Goal: Task Accomplishment & Management: Complete application form

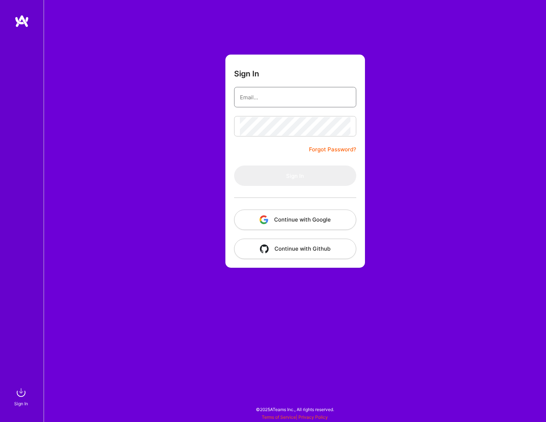
type input "[EMAIL_ADDRESS][DOMAIN_NAME]"
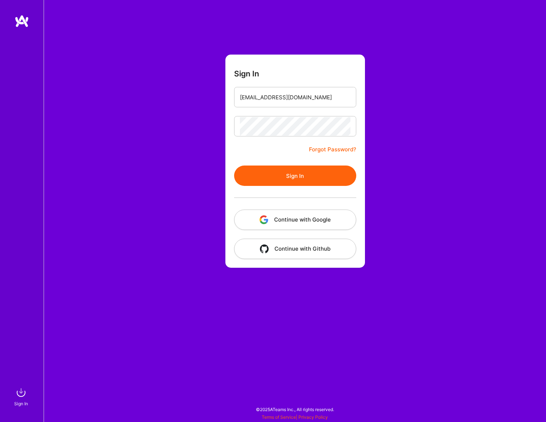
click at [246, 153] on form "Sign In [EMAIL_ADDRESS][DOMAIN_NAME] Forgot Password? Sign In Continue with Goo…" at bounding box center [295, 161] width 140 height 213
click at [288, 176] on button "Sign In" at bounding box center [295, 175] width 122 height 20
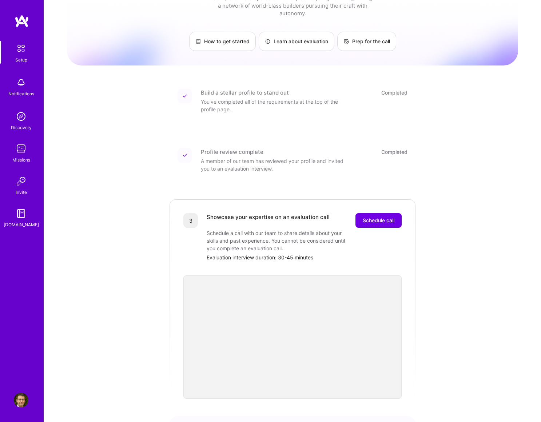
scroll to position [105, 0]
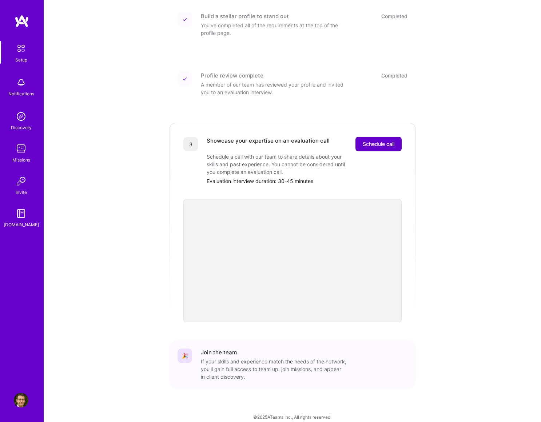
click at [384, 140] on span "Schedule call" at bounding box center [379, 143] width 32 height 7
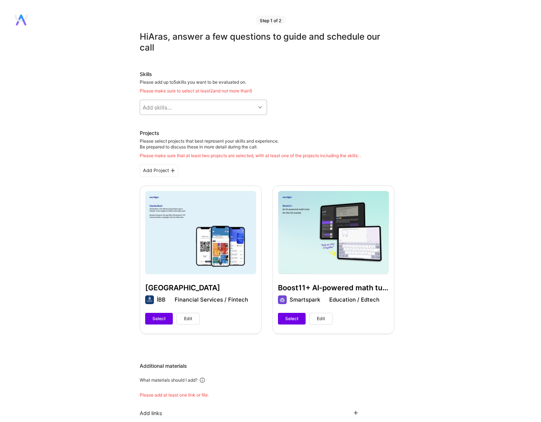
click at [242, 108] on div "Add skills..." at bounding box center [197, 107] width 115 height 15
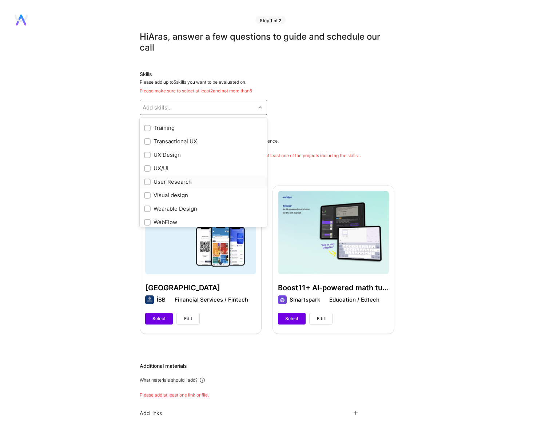
scroll to position [817, 0]
click at [146, 199] on input "checkbox" at bounding box center [147, 197] width 5 height 5
checkbox input "true"
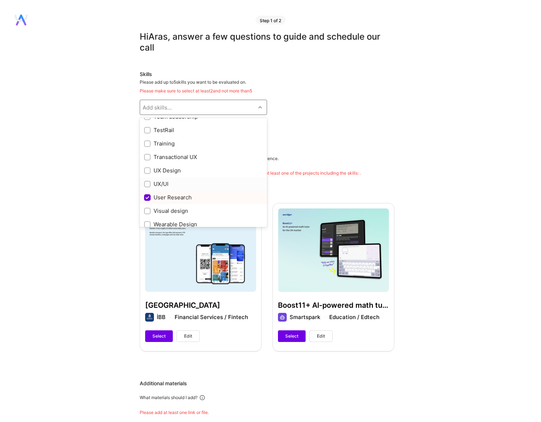
click at [147, 182] on input "checkbox" at bounding box center [147, 184] width 5 height 5
checkbox input "true"
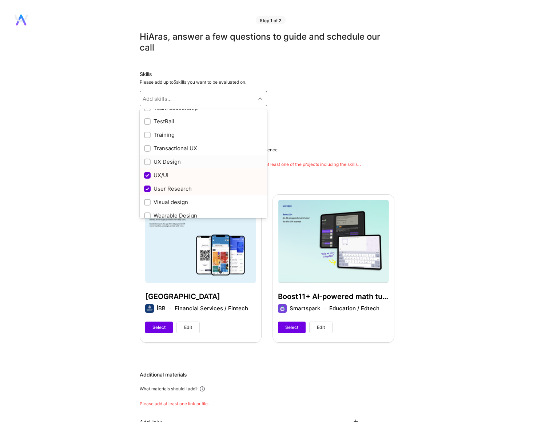
click at [150, 163] on div at bounding box center [147, 162] width 7 height 7
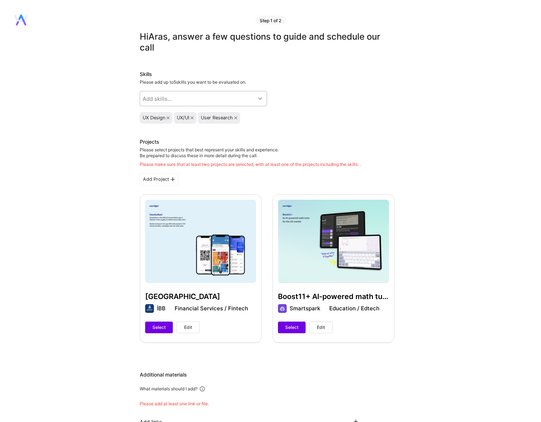
click at [199, 92] on div "Add skills..." at bounding box center [197, 98] width 115 height 15
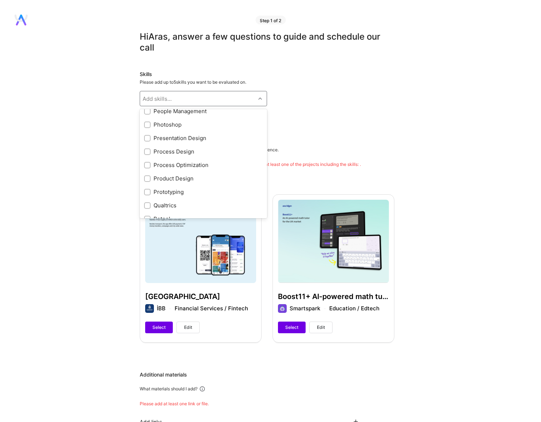
scroll to position [546, 0]
click at [147, 189] on input "checkbox" at bounding box center [147, 190] width 5 height 5
checkbox input "true"
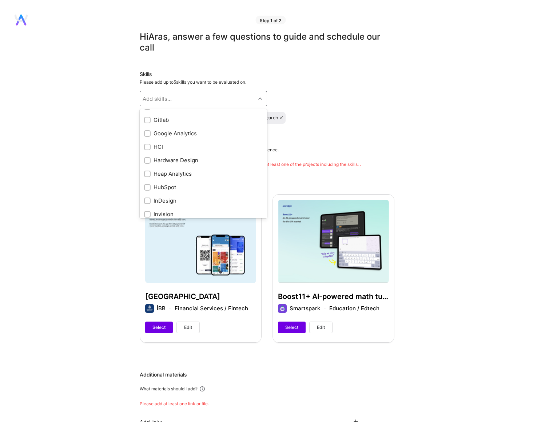
scroll to position [243, 0]
click at [148, 170] on input "checkbox" at bounding box center [147, 170] width 5 height 5
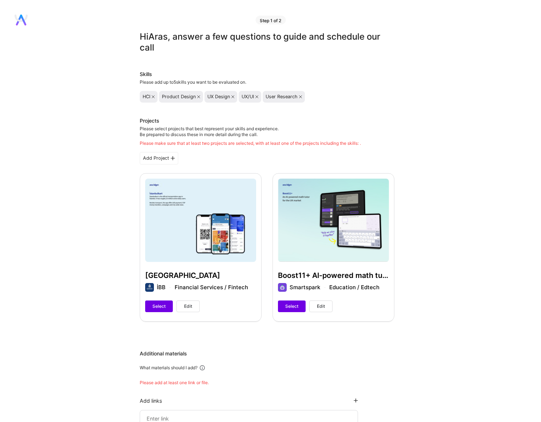
click at [192, 234] on div "Istanbulkart İBB Financial Services / Fintech Select Edit" at bounding box center [201, 247] width 122 height 148
drag, startPoint x: 189, startPoint y: 305, endPoint x: 229, endPoint y: 291, distance: 42.7
click at [229, 291] on div "Istanbulkart İBB Financial Services / Fintech Select Edit" at bounding box center [201, 247] width 122 height 148
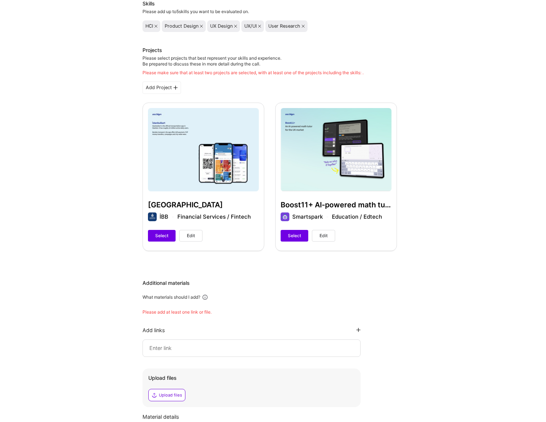
scroll to position [73, 0]
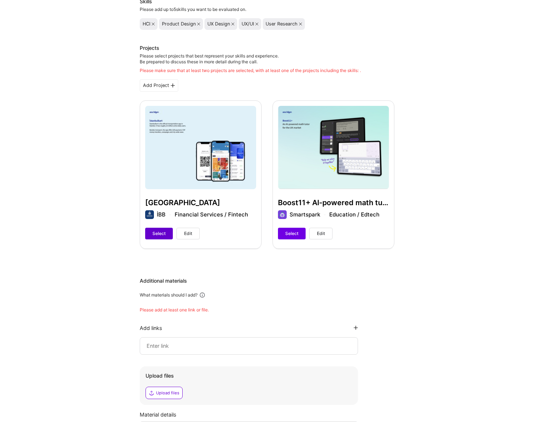
click at [165, 236] on span "Select" at bounding box center [158, 233] width 13 height 7
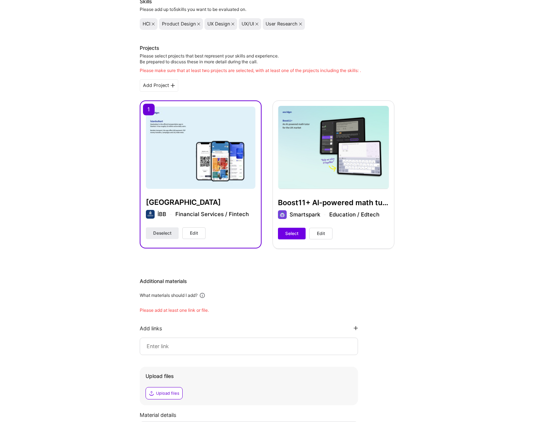
click at [291, 237] on button "Select" at bounding box center [292, 234] width 28 height 12
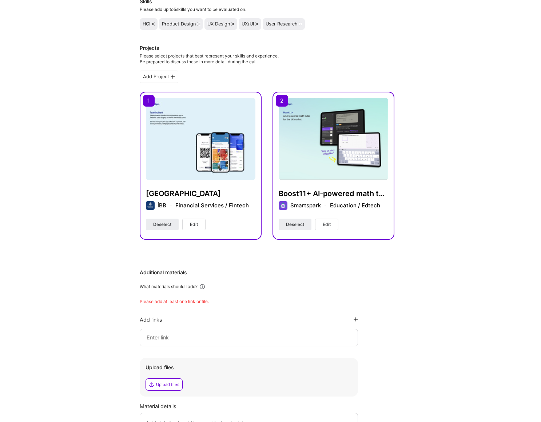
drag, startPoint x: 308, startPoint y: 145, endPoint x: 435, endPoint y: 100, distance: 134.8
click at [435, 100] on div "Hi Aras , answer a few questions to guide and schedule our call Skills Please a…" at bounding box center [267, 230] width 534 height 543
click at [227, 120] on img at bounding box center [200, 139] width 109 height 82
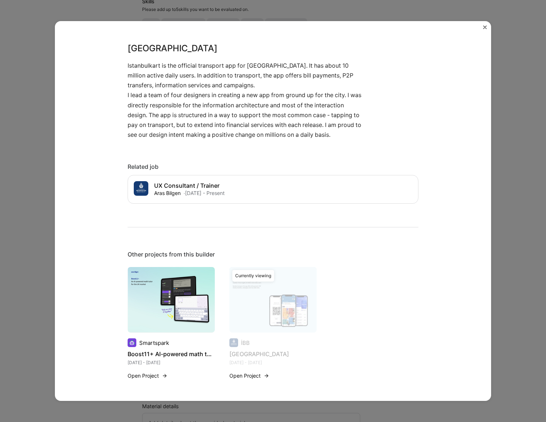
scroll to position [629, 0]
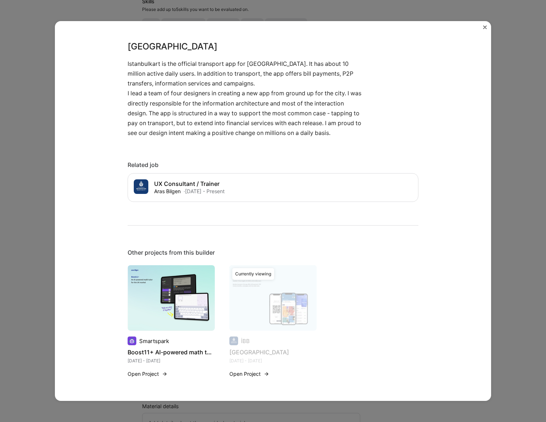
click at [175, 280] on img at bounding box center [171, 297] width 87 height 65
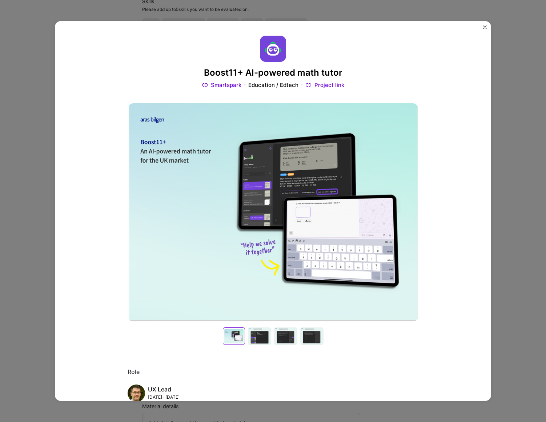
click at [248, 337] on div at bounding box center [259, 335] width 23 height 17
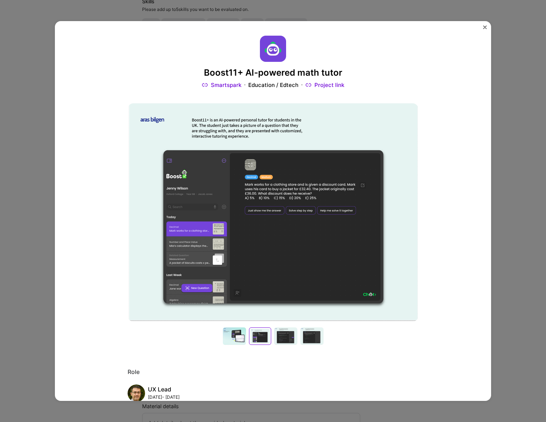
click at [287, 338] on div at bounding box center [285, 335] width 23 height 17
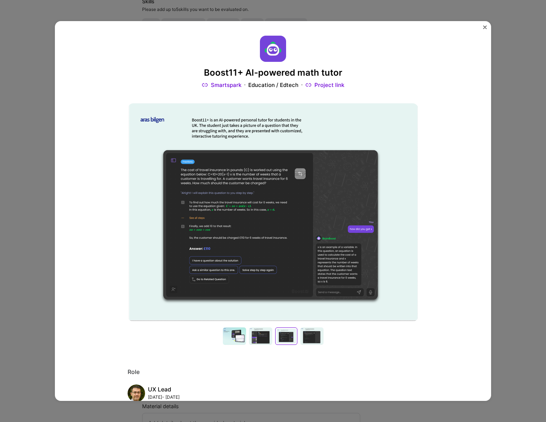
click at [312, 340] on div at bounding box center [311, 335] width 23 height 17
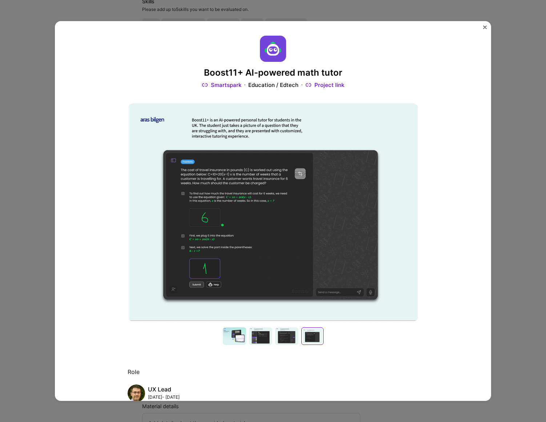
click at [282, 339] on div at bounding box center [286, 335] width 23 height 17
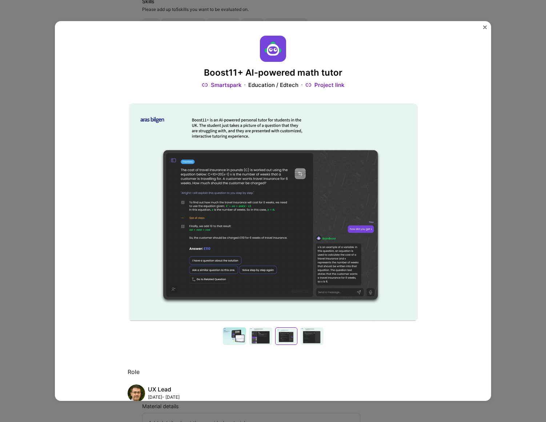
click at [485, 30] on button "Close" at bounding box center [485, 29] width 4 height 8
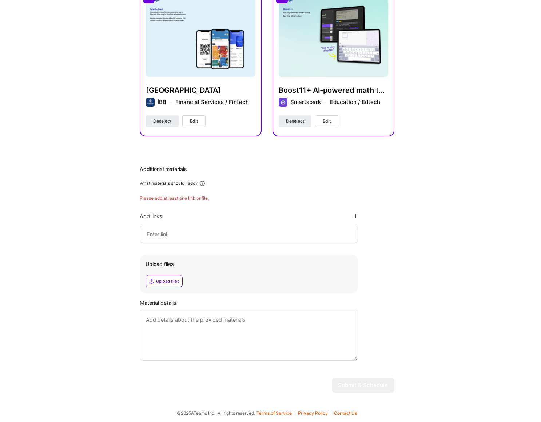
scroll to position [177, 0]
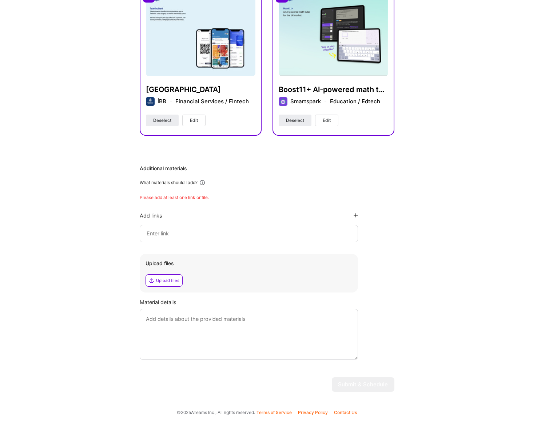
click at [183, 238] on div at bounding box center [249, 233] width 218 height 17
click at [332, 233] on input at bounding box center [249, 233] width 206 height 9
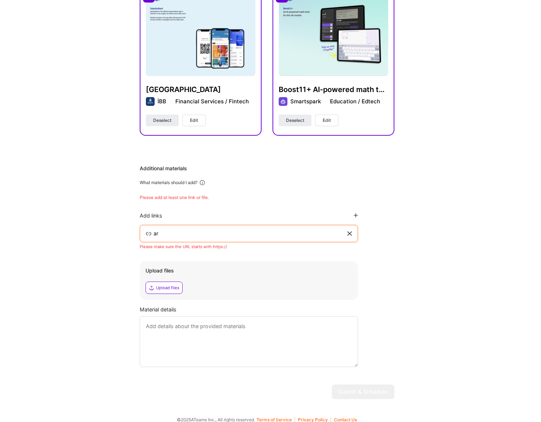
type input "a"
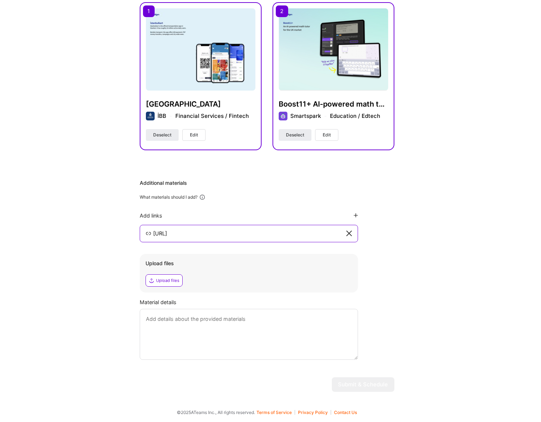
scroll to position [162, 0]
type input "https://www.arasbilgen.com"
click at [356, 215] on icon at bounding box center [355, 215] width 4 height 4
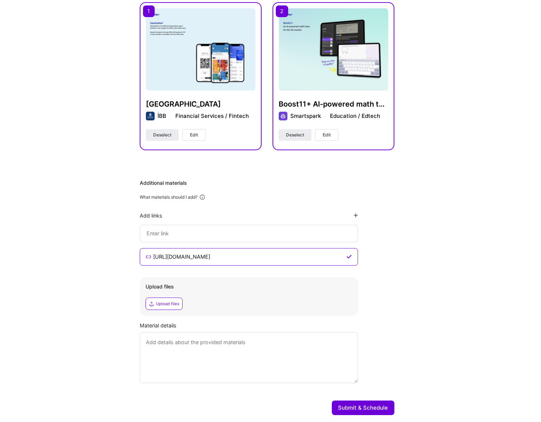
click at [238, 232] on input at bounding box center [249, 233] width 206 height 9
type input "https://works.arasbilgen.com"
click at [241, 251] on div "https://www.arasbilgen.com" at bounding box center [249, 256] width 218 height 17
click at [247, 233] on input "https://works.arasbilgen.com" at bounding box center [248, 233] width 192 height 9
click at [228, 356] on textarea at bounding box center [249, 357] width 218 height 51
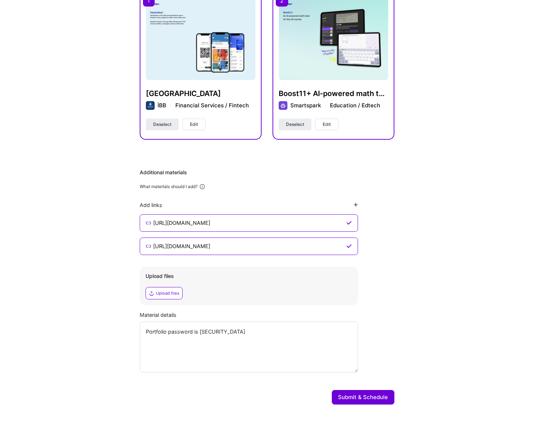
scroll to position [185, 0]
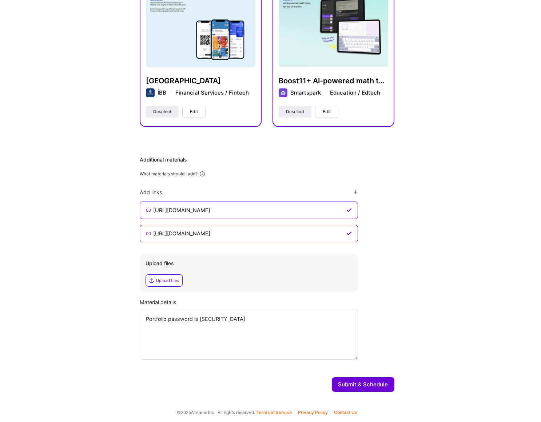
type textarea "Portfolio password is atode765"
click at [367, 387] on button "Submit & Schedule" at bounding box center [363, 384] width 63 height 15
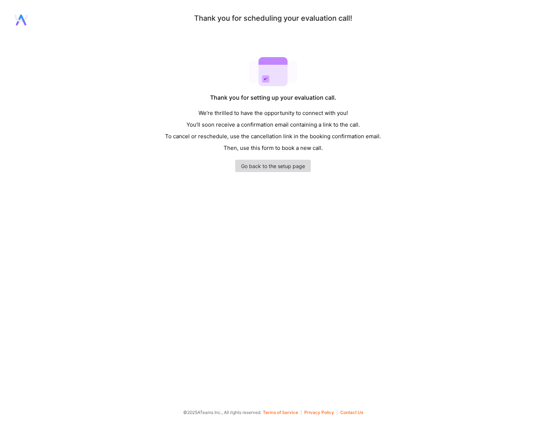
click at [281, 169] on link "Go back to the setup page" at bounding box center [273, 166] width 76 height 12
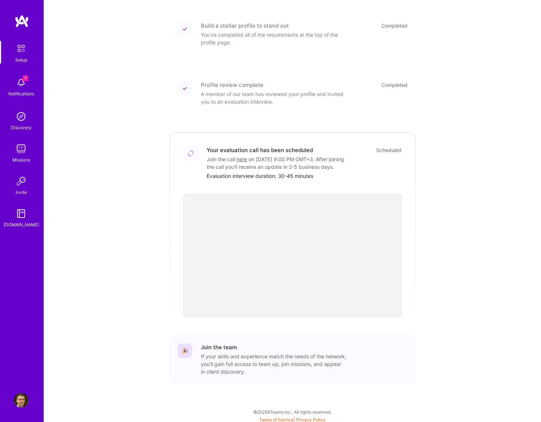
scroll to position [98, 0]
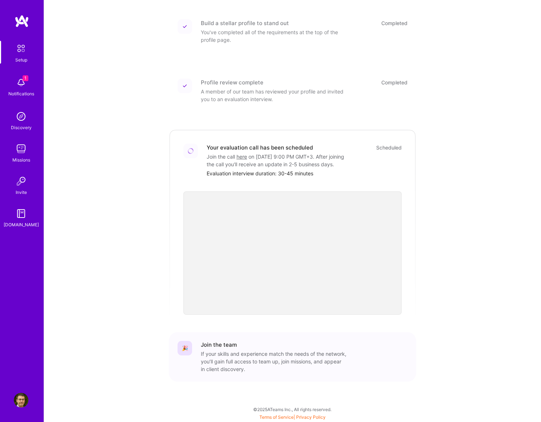
click at [24, 88] on img at bounding box center [21, 82] width 15 height 15
click at [20, 153] on img at bounding box center [21, 148] width 15 height 15
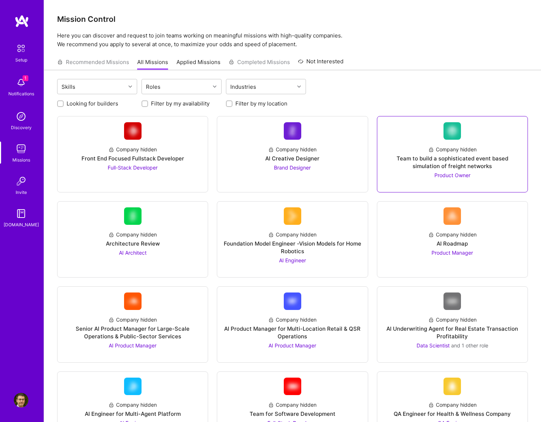
click at [428, 185] on div at bounding box center [452, 182] width 139 height 6
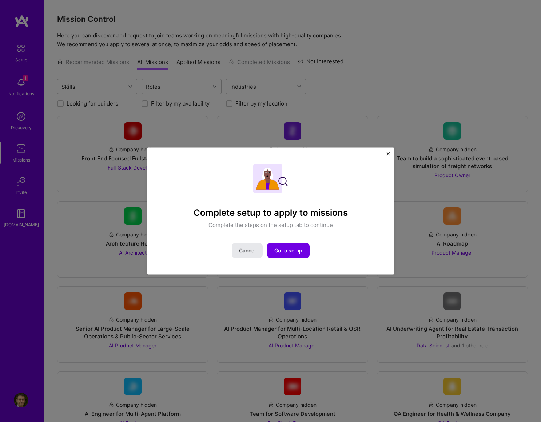
click at [250, 257] on button "Cancel" at bounding box center [247, 250] width 31 height 15
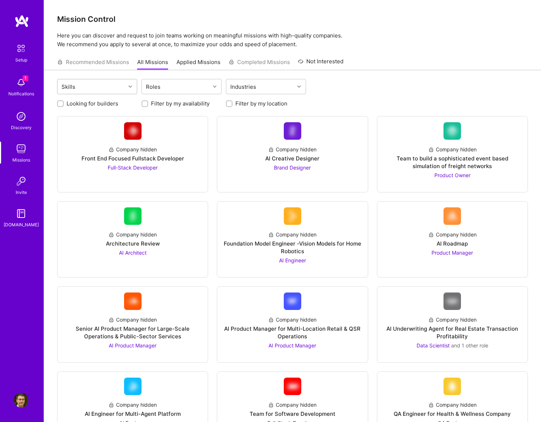
click at [118, 89] on div "Skills" at bounding box center [91, 86] width 68 height 15
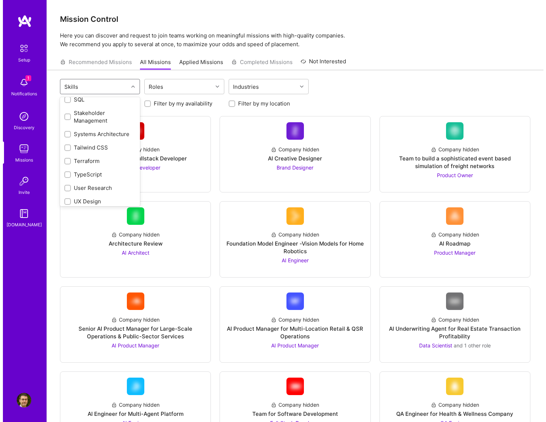
scroll to position [960, 0]
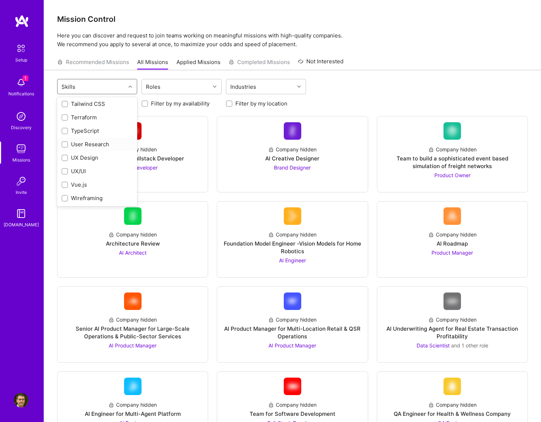
click at [65, 147] on div at bounding box center [64, 144] width 7 height 7
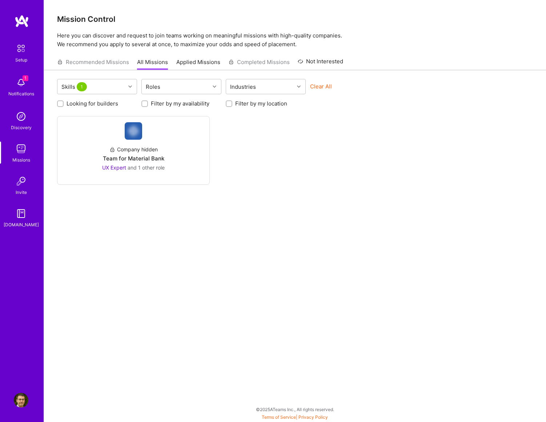
click at [60, 105] on input "Looking for builders" at bounding box center [61, 103] width 5 height 5
click at [60, 105] on input "Looking for builders" at bounding box center [61, 104] width 7 height 7
checkbox input "false"
